Goal: Complete application form

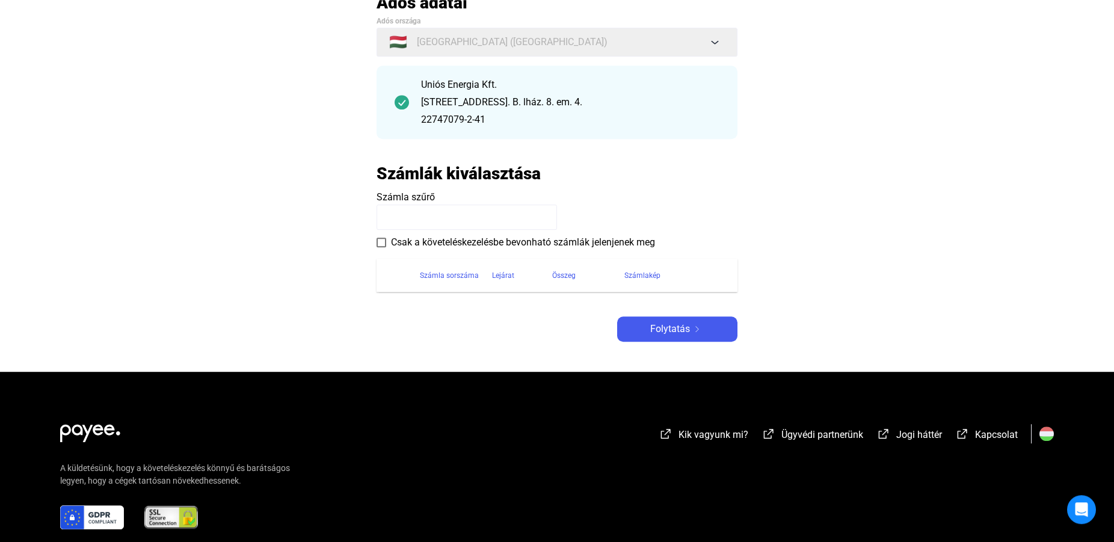
scroll to position [123, 0]
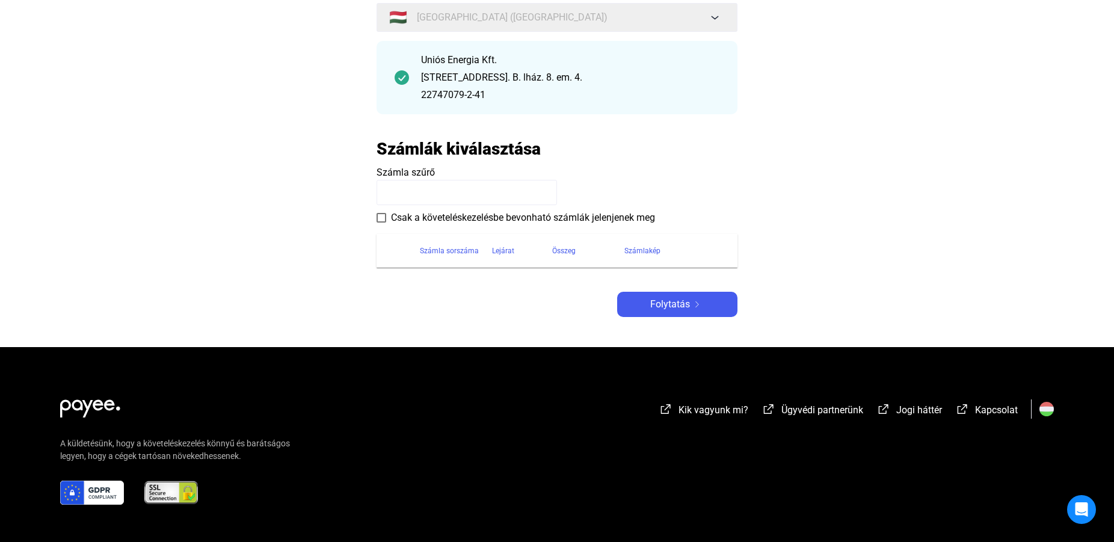
click at [408, 179] on payee-form-field "Számla szűrő" at bounding box center [556, 185] width 361 height 40
click at [427, 188] on input at bounding box center [466, 192] width 180 height 25
click at [429, 190] on input at bounding box center [466, 192] width 180 height 25
click at [578, 152] on div "Számlák kiválasztása" at bounding box center [556, 148] width 361 height 21
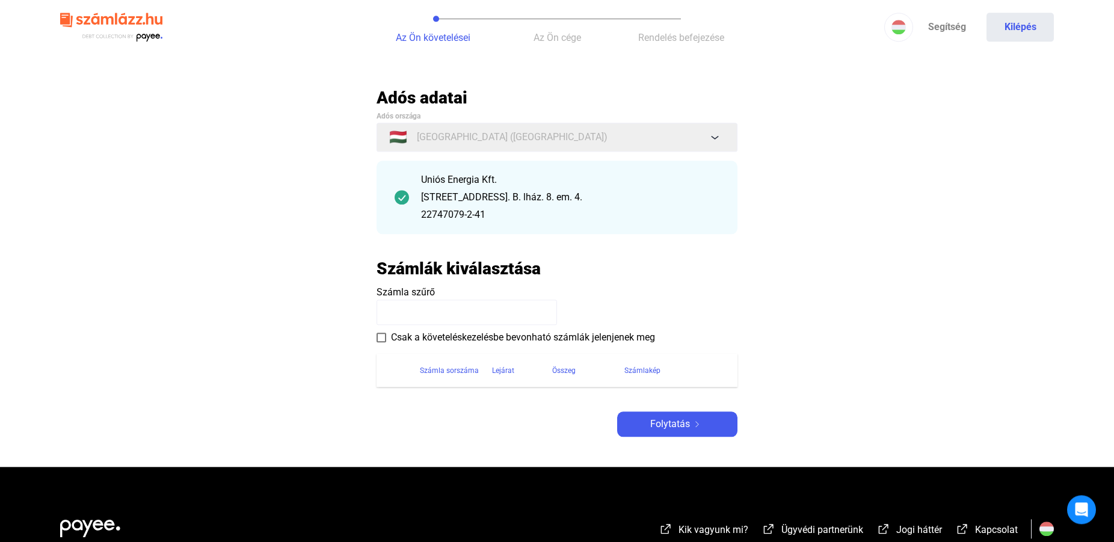
scroll to position [0, 0]
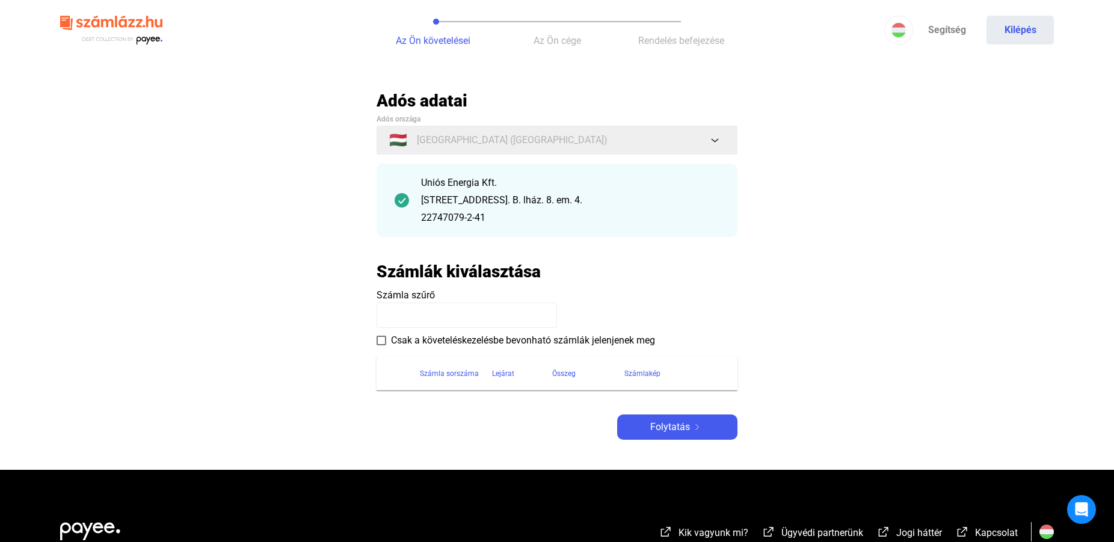
click at [405, 201] on img at bounding box center [402, 200] width 14 height 14
click at [401, 201] on img at bounding box center [402, 200] width 14 height 14
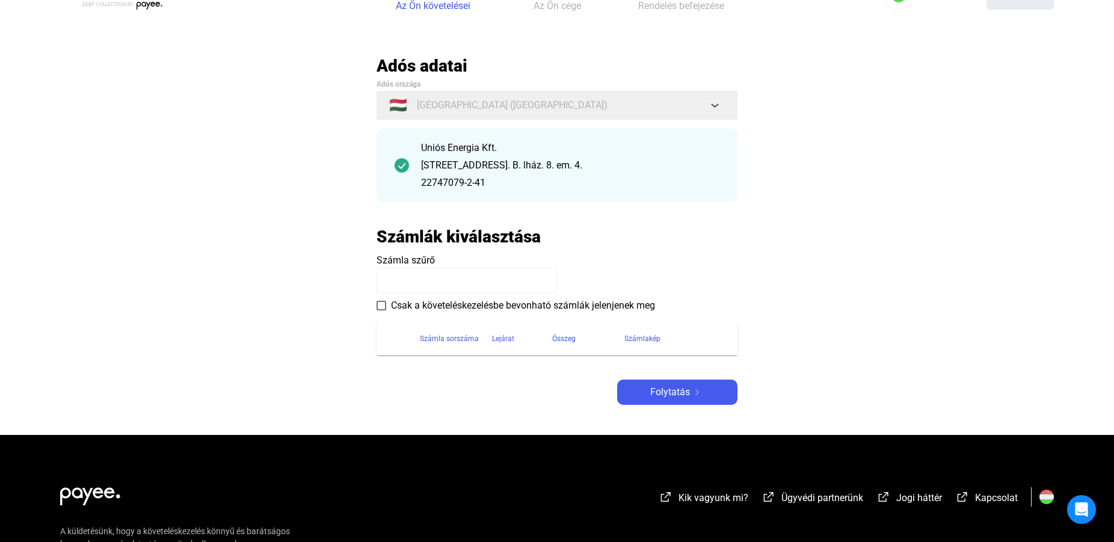
scroll to position [61, 0]
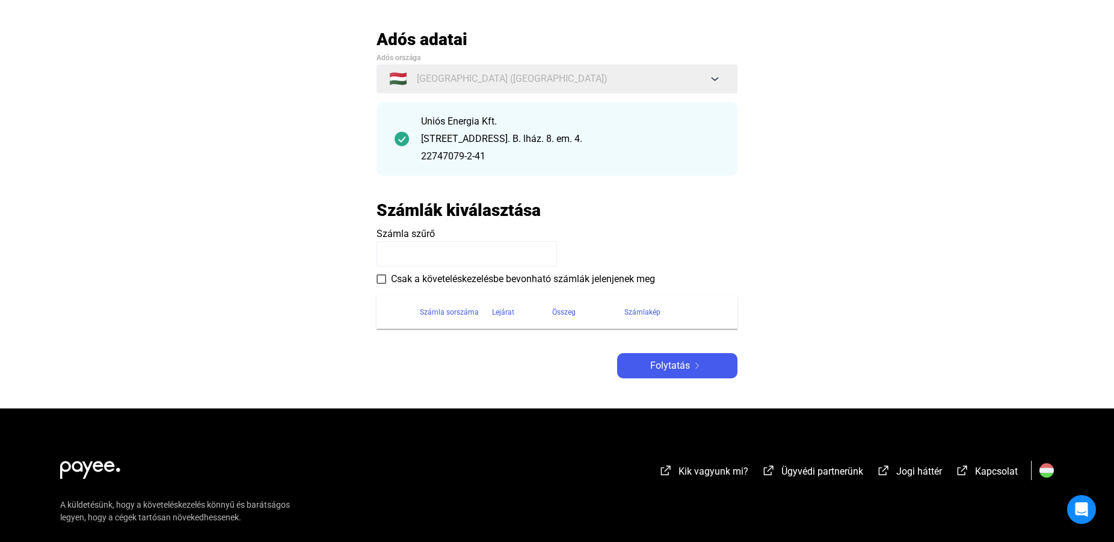
click at [591, 280] on span "Csak a követeléskezelésbe bevonható számlák jelenjenek meg" at bounding box center [523, 279] width 264 height 14
click at [571, 275] on span "Csak a követeléskezelésbe bevonható számlák jelenjenek meg" at bounding box center [523, 279] width 264 height 14
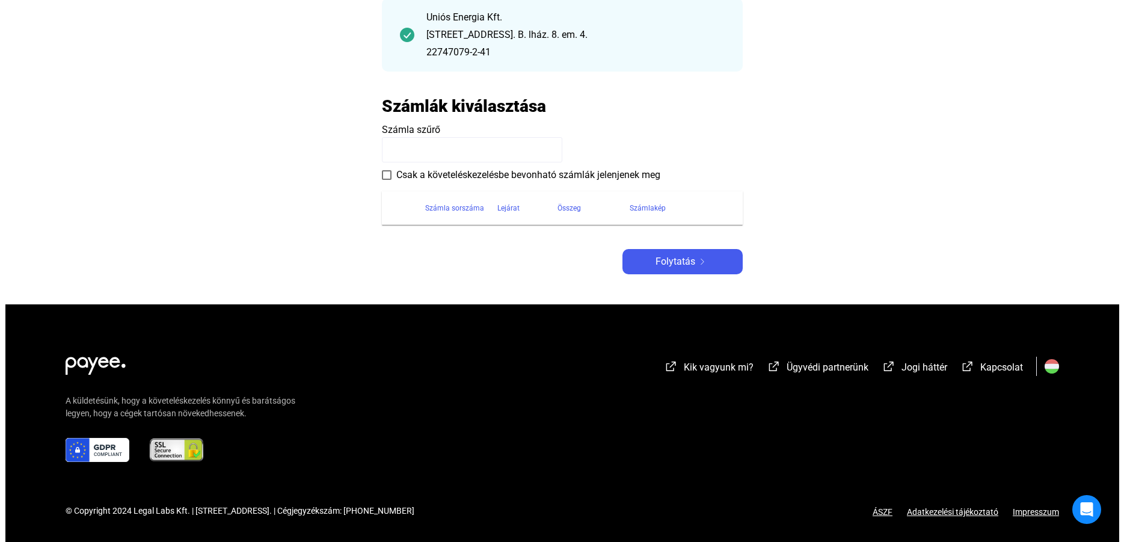
scroll to position [0, 0]
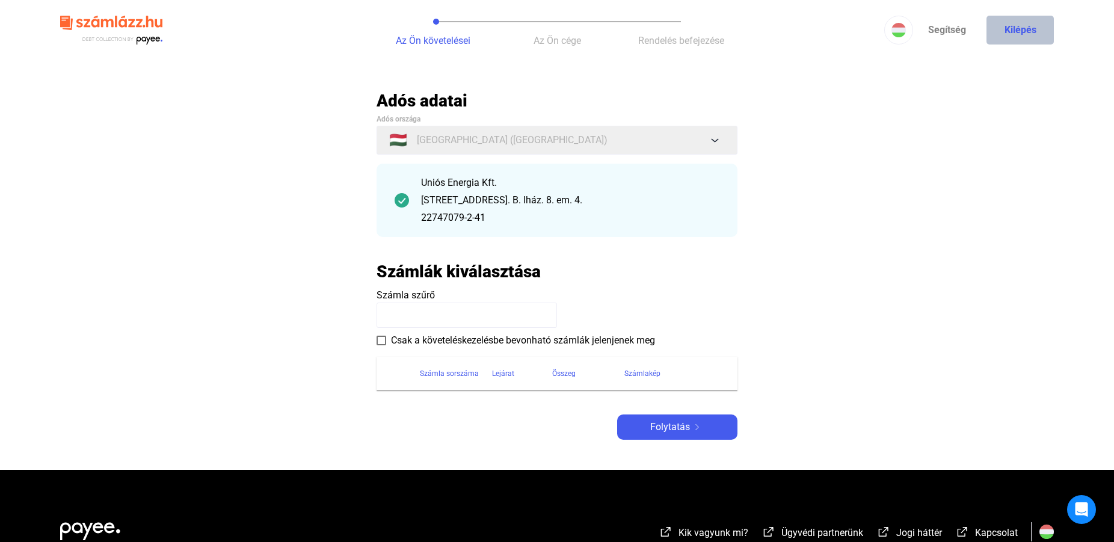
click at [1027, 26] on button "Kilépés" at bounding box center [1019, 30] width 67 height 29
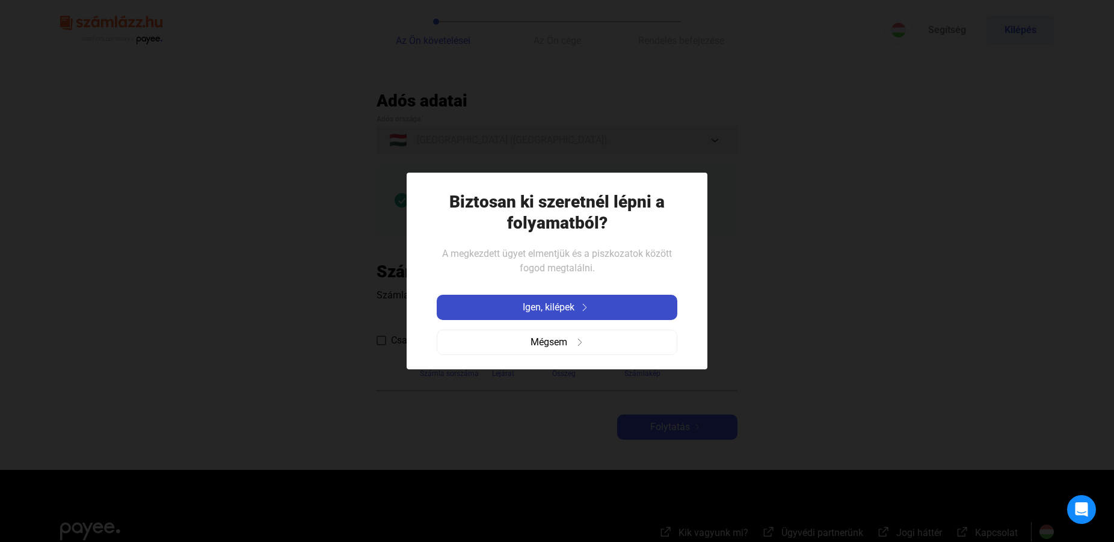
click at [547, 307] on span "Igen, kilépek" at bounding box center [549, 307] width 52 height 14
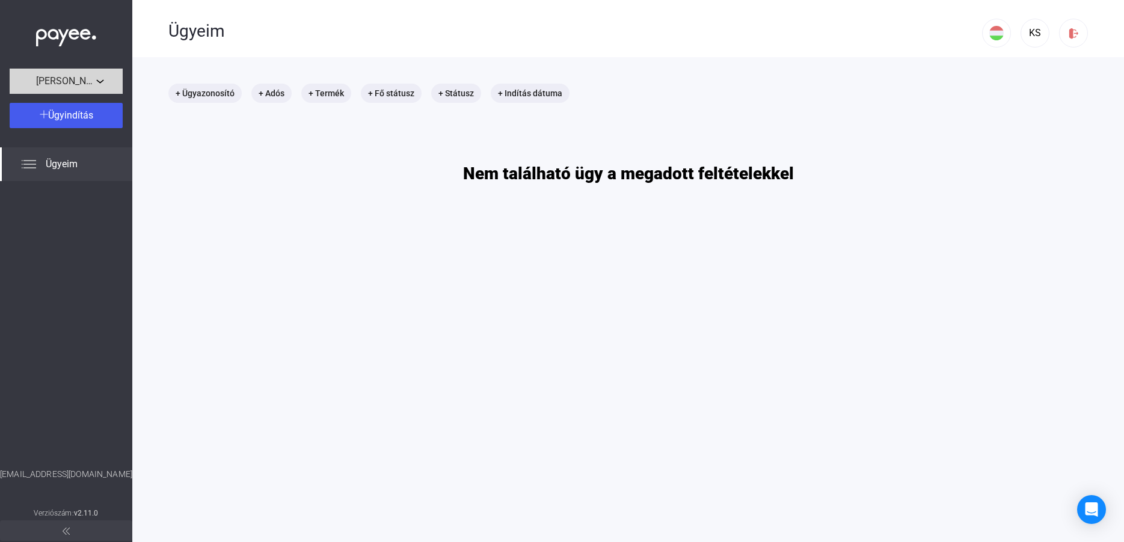
click at [101, 78] on div "[PERSON_NAME] egyéni vállalkozó" at bounding box center [66, 81] width 106 height 15
click at [101, 78] on div at bounding box center [562, 271] width 1124 height 542
